Goal: Navigation & Orientation: Find specific page/section

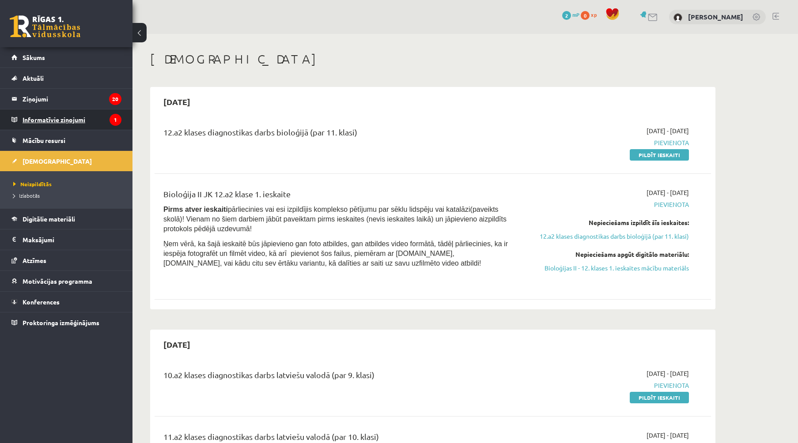
click at [56, 119] on legend "Informatīvie ziņojumi 1" at bounding box center [72, 119] width 99 height 20
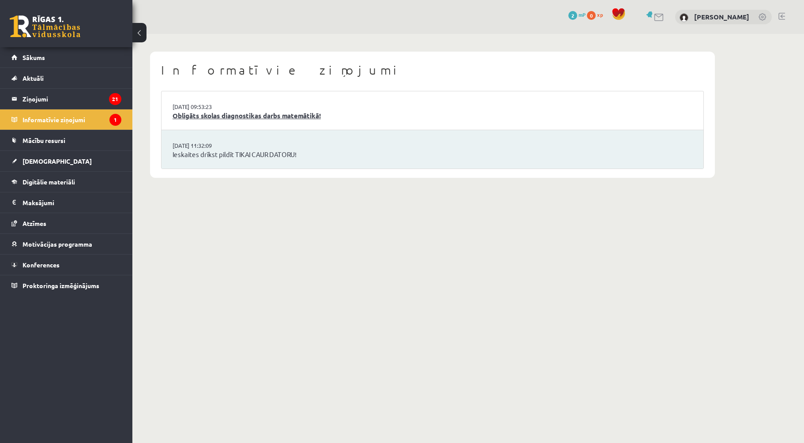
click at [215, 116] on link "Obligāts skolas diagnostikas darbs matemātikā!" at bounding box center [433, 116] width 520 height 10
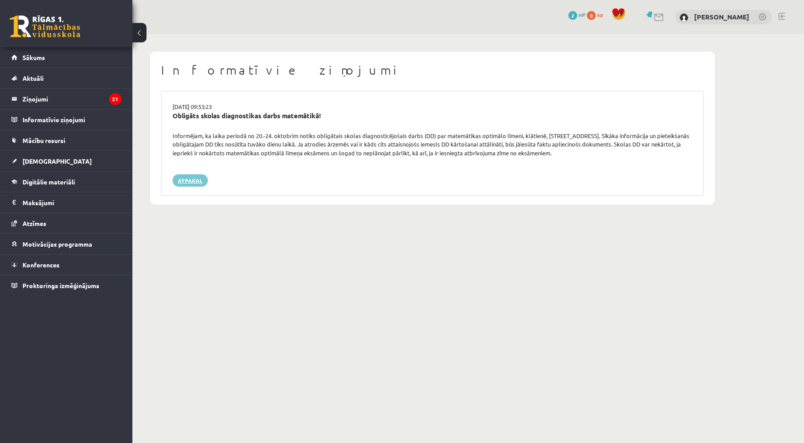
click at [206, 179] on link "Atpakaļ" at bounding box center [190, 180] width 35 height 12
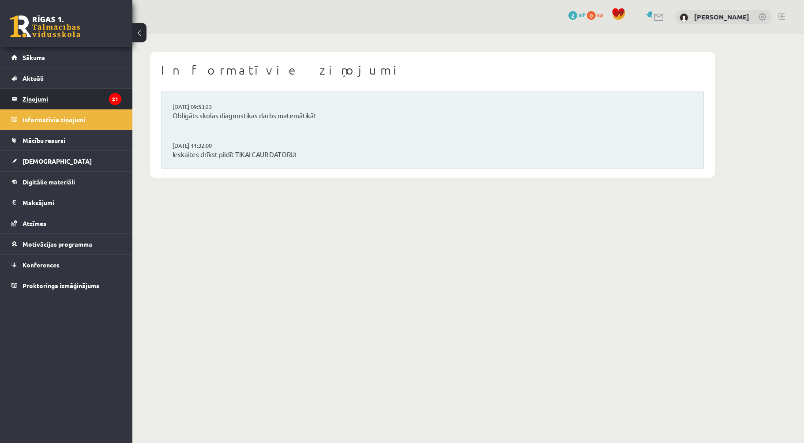
click at [54, 100] on legend "Ziņojumi 21" at bounding box center [72, 99] width 99 height 20
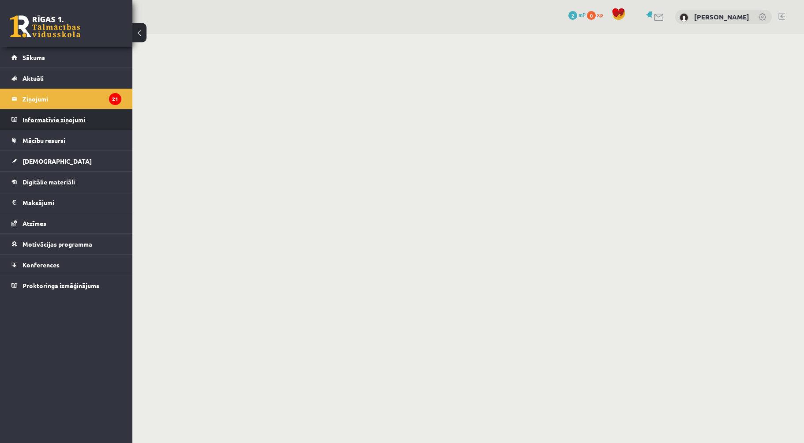
click at [52, 127] on legend "Informatīvie ziņojumi 0" at bounding box center [72, 119] width 99 height 20
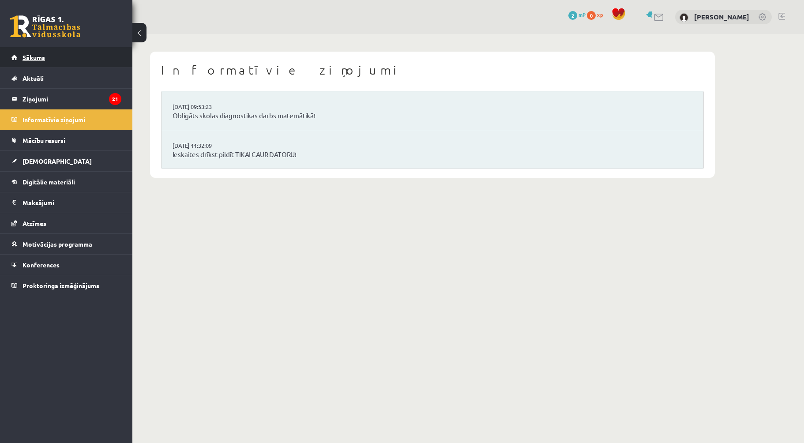
click at [32, 58] on span "Sākums" at bounding box center [34, 57] width 23 height 8
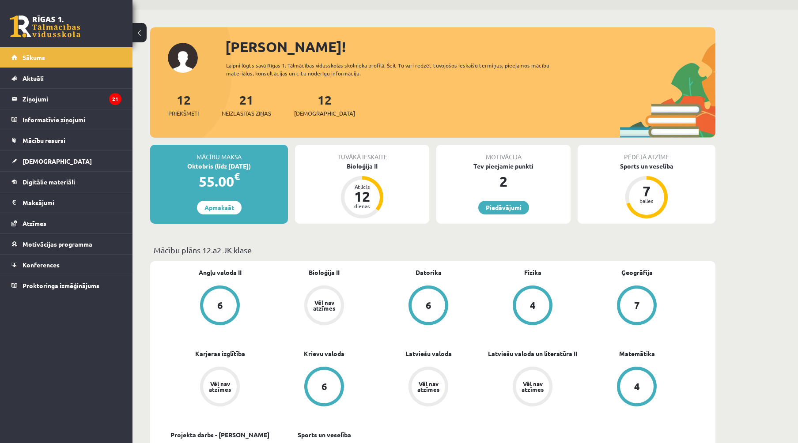
scroll to position [44, 0]
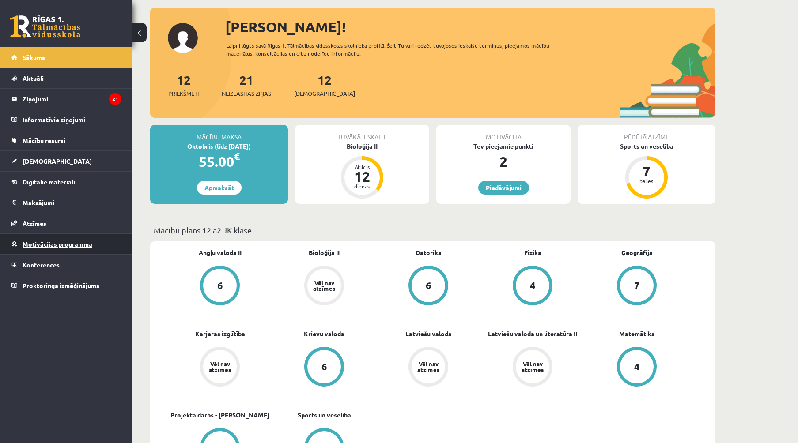
click at [81, 246] on span "Motivācijas programma" at bounding box center [58, 244] width 70 height 8
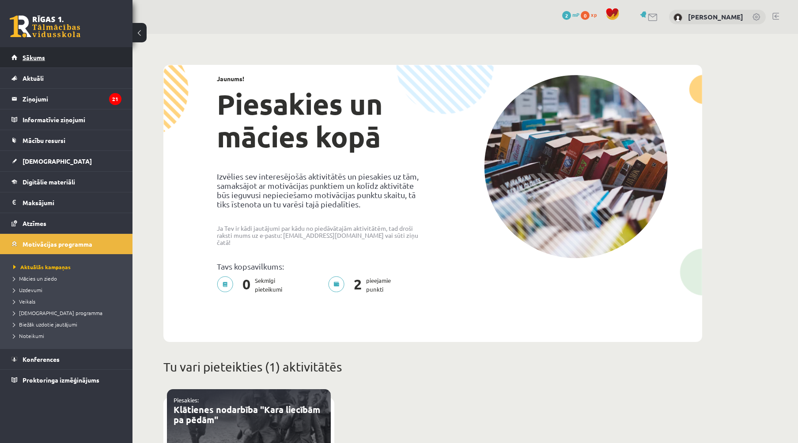
click at [25, 52] on link "Sākums" at bounding box center [66, 57] width 110 height 20
